Goal: Task Accomplishment & Management: Manage account settings

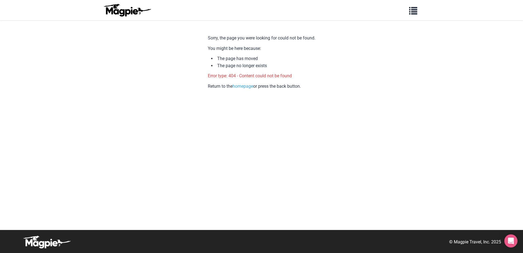
click at [131, 9] on img at bounding box center [126, 10] width 49 height 13
click at [124, 13] on img at bounding box center [126, 10] width 49 height 13
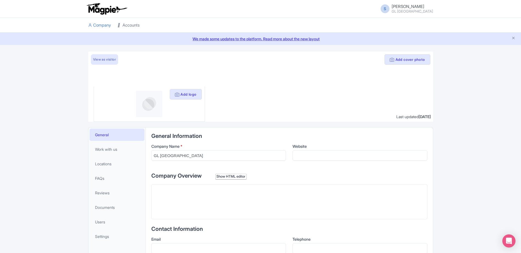
click at [130, 27] on link "Accounts" at bounding box center [128, 25] width 22 height 15
